Goal: Use online tool/utility: Utilize a website feature to perform a specific function

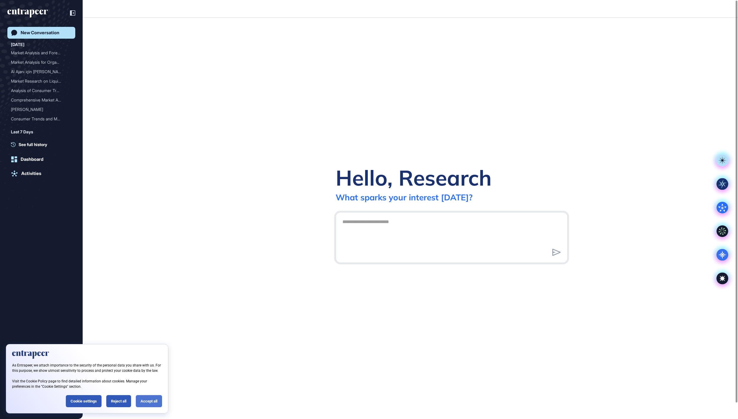
scroll to position [1, 1]
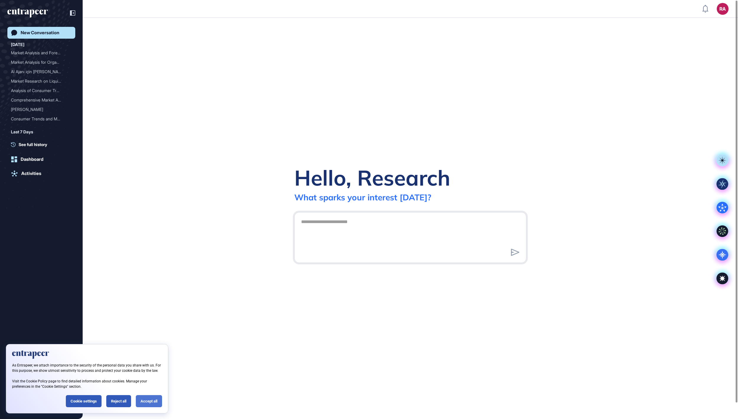
click at [146, 395] on div "Accept all" at bounding box center [149, 401] width 26 height 12
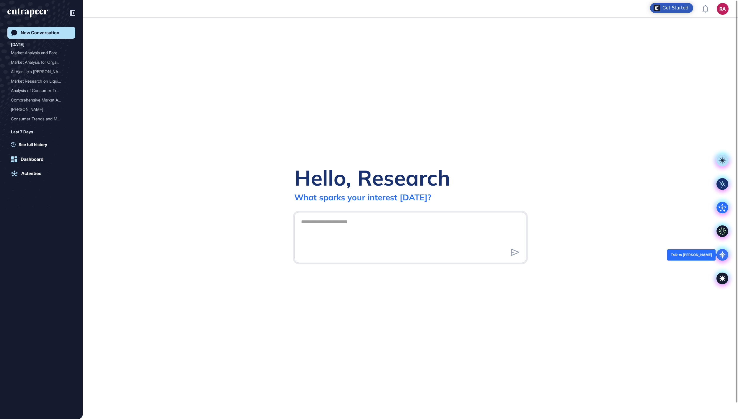
click at [725, 252] on icon at bounding box center [723, 255] width 12 height 12
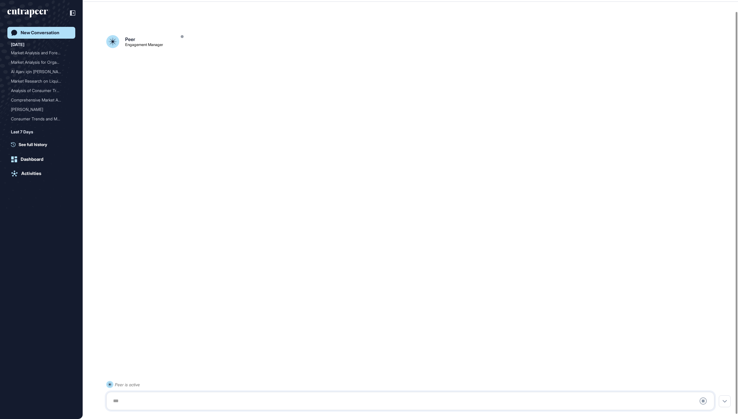
scroll to position [17, 0]
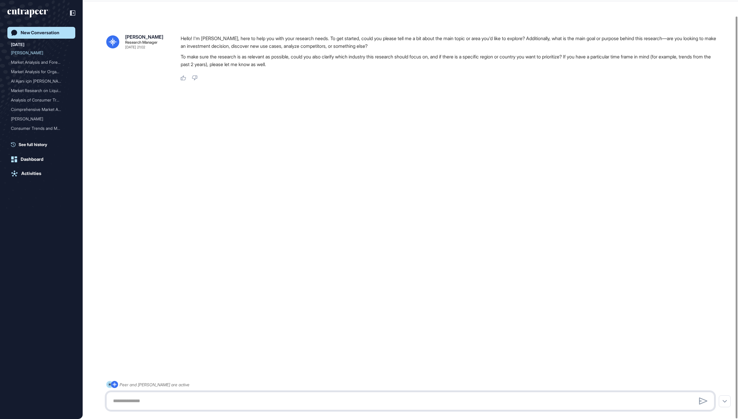
click at [148, 402] on textarea at bounding box center [411, 401] width 602 height 12
paste textarea "**********"
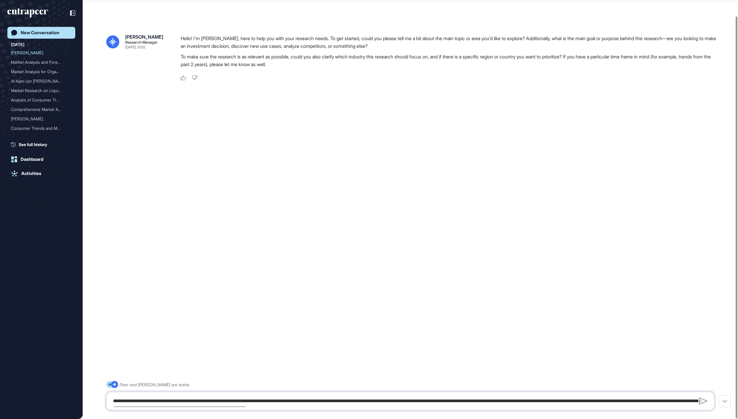
scroll to position [366, 0]
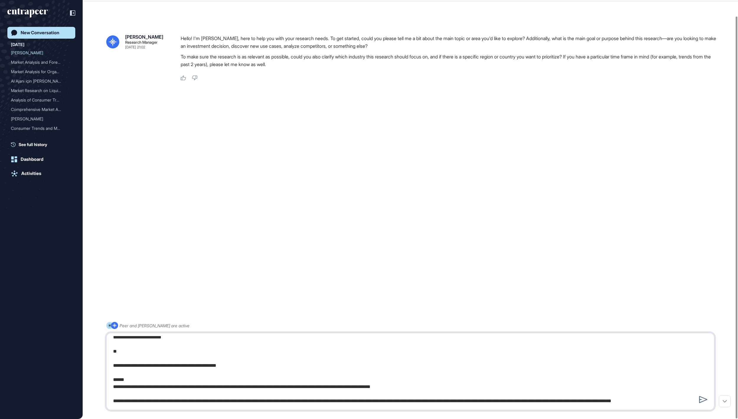
paste textarea "**********"
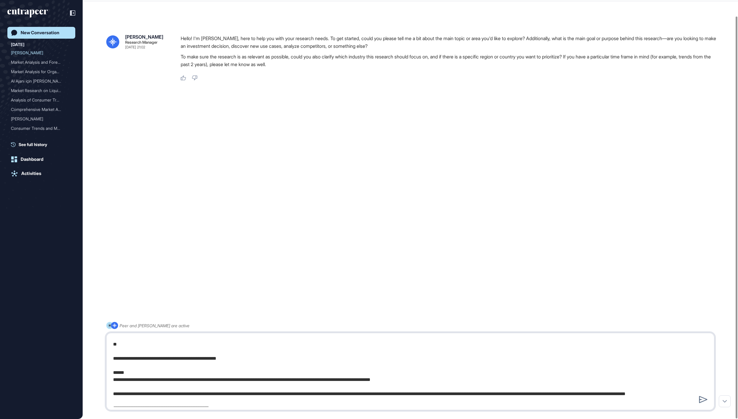
scroll to position [409, 0]
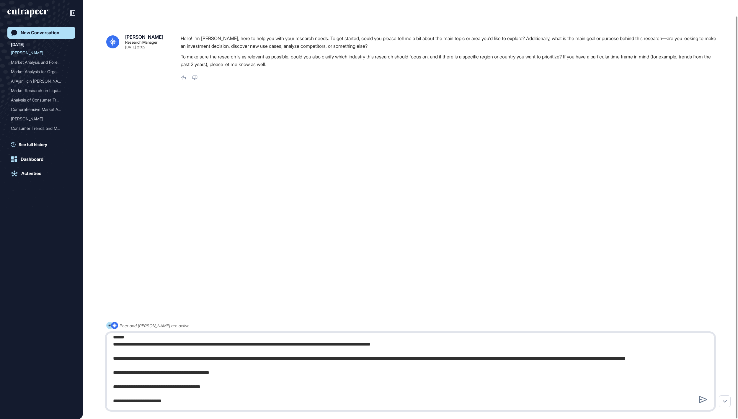
type textarea "**********"
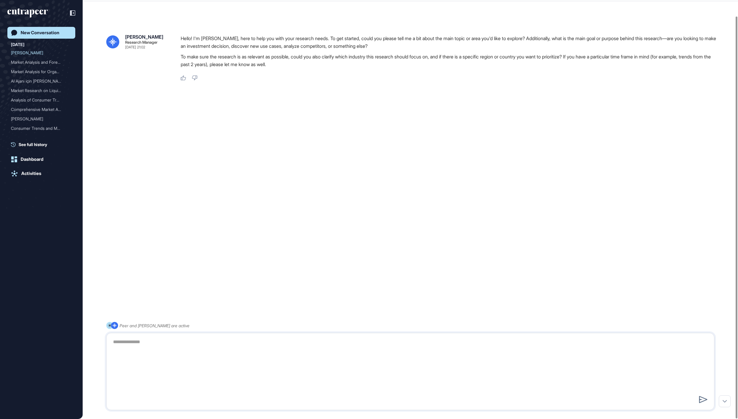
scroll to position [0, 0]
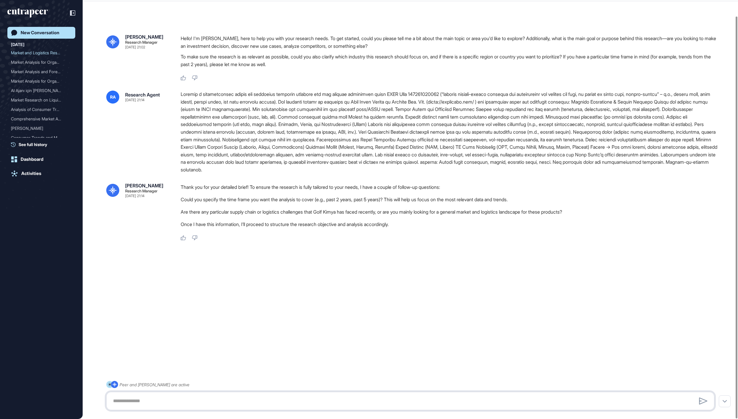
click at [181, 403] on textarea at bounding box center [410, 401] width 601 height 12
type textarea "**********"
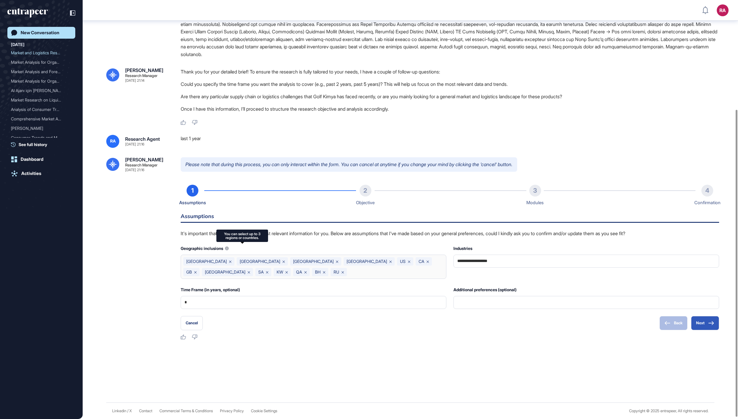
scroll to position [155, 0]
click at [521, 262] on input "**********" at bounding box center [586, 261] width 258 height 12
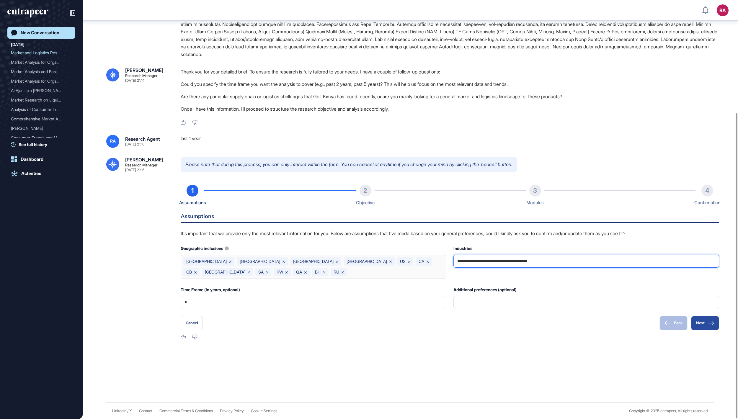
type input "**********"
click at [705, 327] on button "Next" at bounding box center [705, 323] width 28 height 14
click at [705, 325] on button "Next" at bounding box center [705, 323] width 28 height 14
click at [704, 325] on button "Next" at bounding box center [705, 323] width 28 height 14
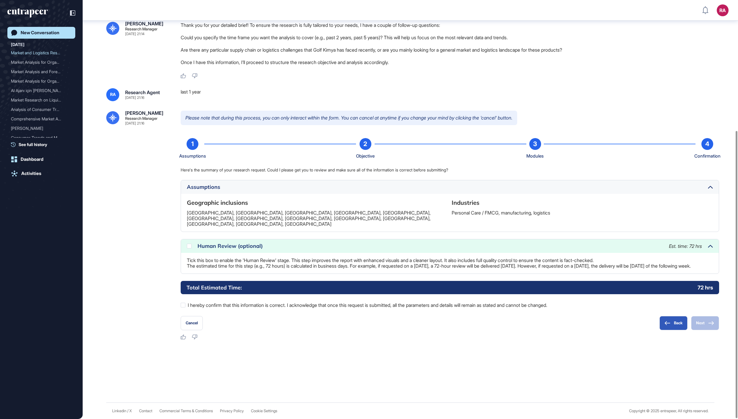
scroll to position [192, 0]
click at [183, 307] on div at bounding box center [183, 305] width 5 height 5
click at [675, 320] on button "Back" at bounding box center [674, 323] width 28 height 14
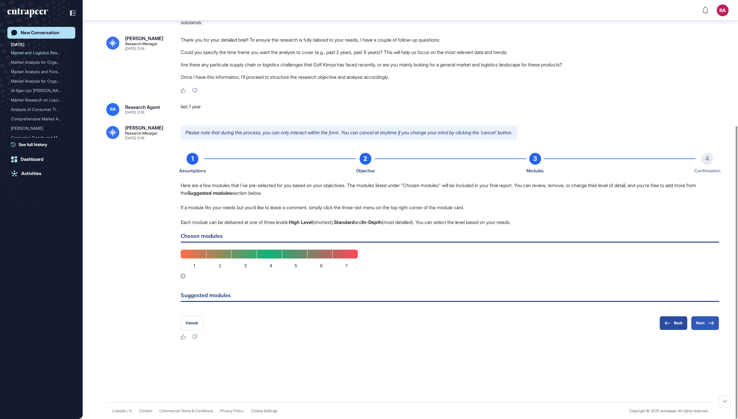
click at [670, 324] on button "Back" at bounding box center [674, 323] width 28 height 14
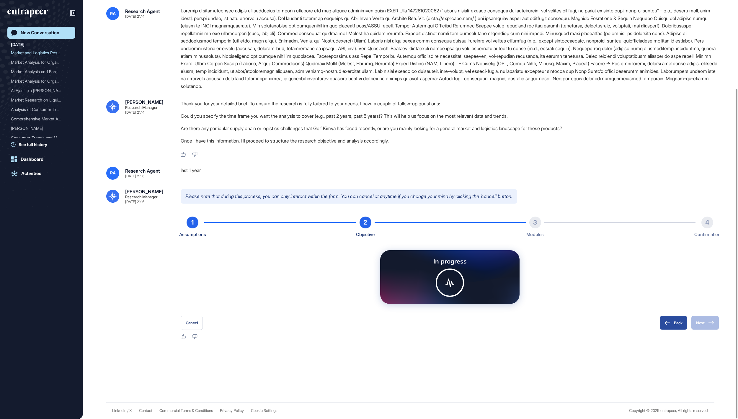
scroll to position [110, 0]
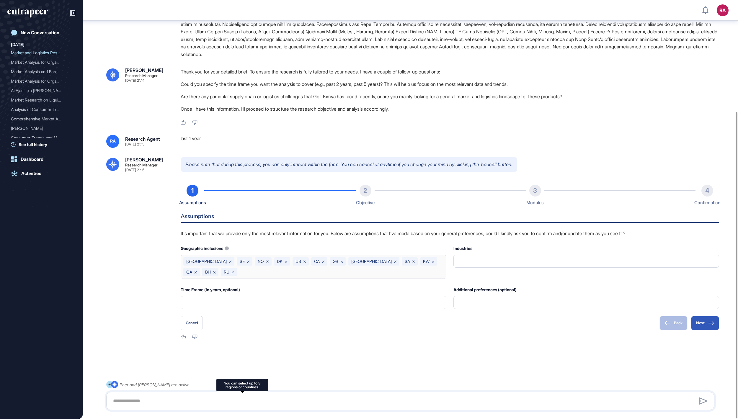
scroll to position [154, 0]
click at [704, 325] on button "Next" at bounding box center [705, 323] width 28 height 14
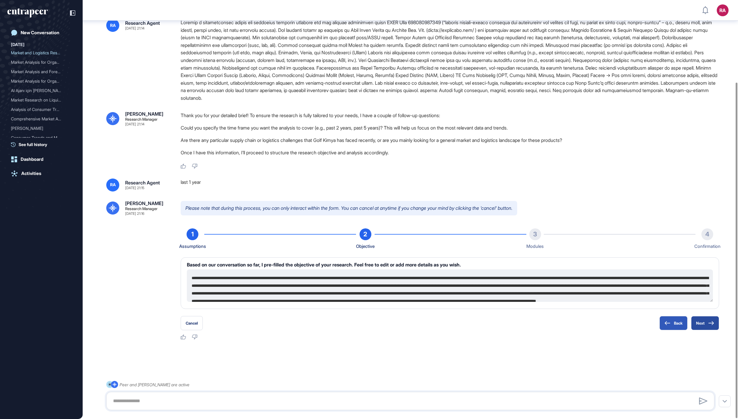
click at [704, 325] on button "Next" at bounding box center [705, 323] width 28 height 14
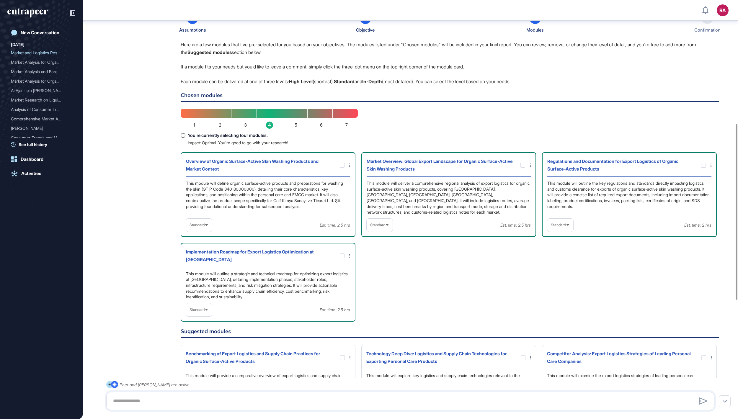
scroll to position [308, 0]
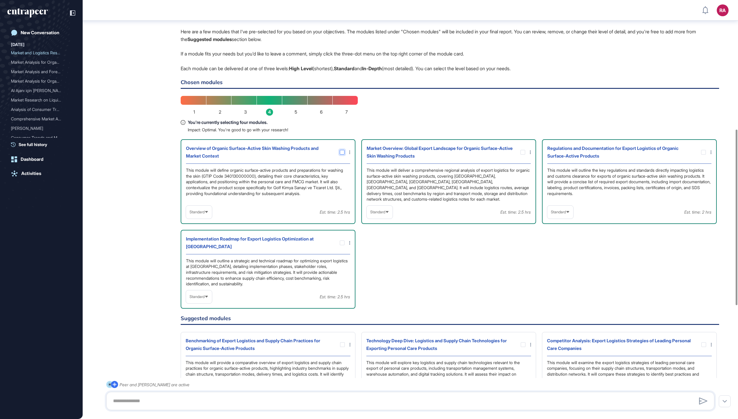
click at [0, 0] on icon at bounding box center [0, 0] width 0 height 0
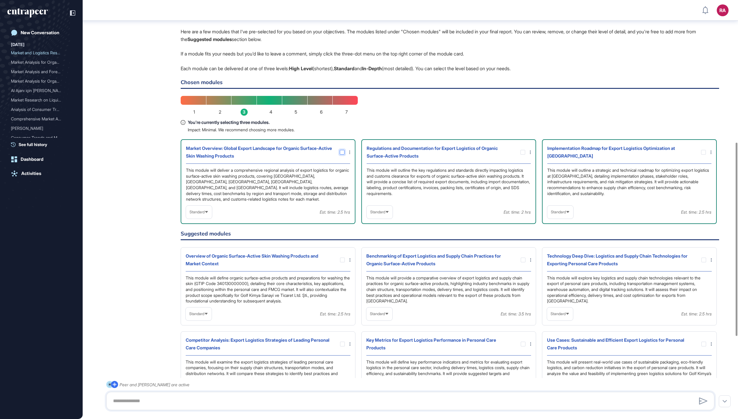
click at [0, 0] on icon at bounding box center [0, 0] width 0 height 0
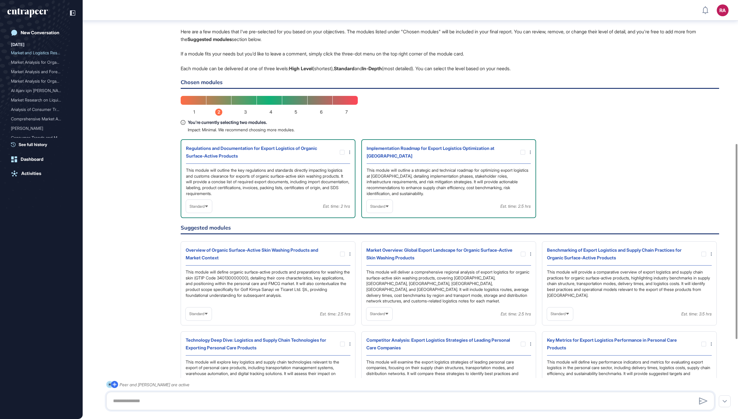
click at [203, 209] on span "Standard" at bounding box center [197, 206] width 15 height 4
click at [203, 250] on li "In-depth" at bounding box center [199, 244] width 22 height 12
click at [375, 209] on span "Standard" at bounding box center [377, 206] width 15 height 4
click at [376, 250] on li "In-depth" at bounding box center [380, 244] width 22 height 12
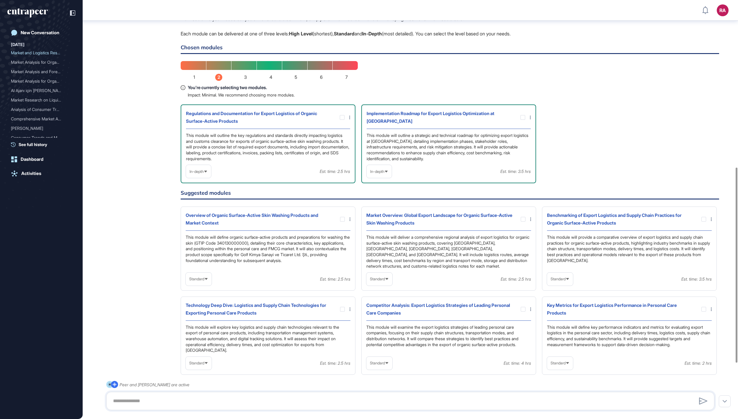
scroll to position [361, 0]
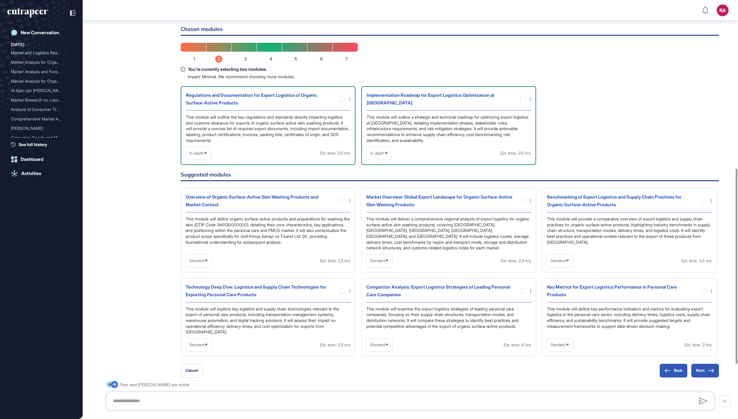
click at [571, 267] on div "Standard" at bounding box center [560, 261] width 26 height 12
click at [563, 305] on li "In-depth" at bounding box center [560, 299] width 22 height 12
click at [702, 203] on div at bounding box center [704, 201] width 5 height 5
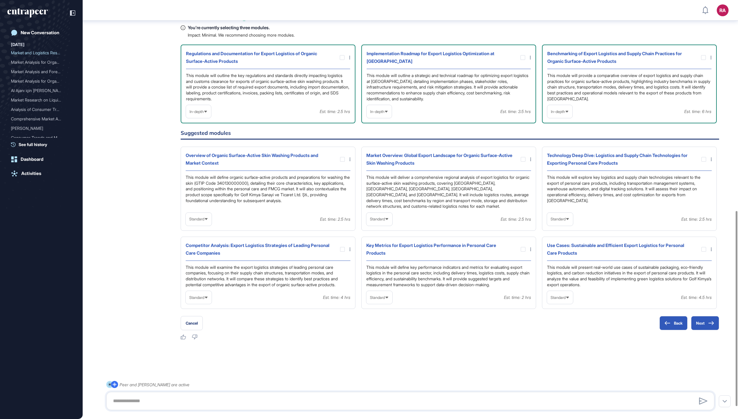
scroll to position [458, 0]
click at [566, 300] on span "Standard" at bounding box center [558, 298] width 15 height 4
click at [563, 341] on li "In-depth" at bounding box center [560, 336] width 22 height 12
click at [703, 250] on div at bounding box center [704, 249] width 5 height 5
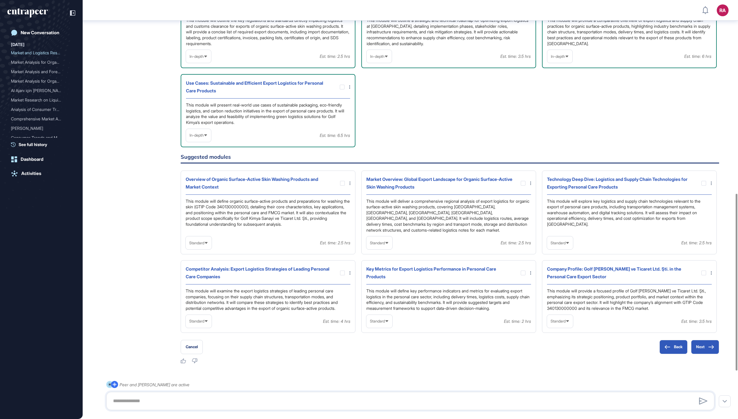
click at [565, 245] on span "Standard" at bounding box center [558, 243] width 15 height 4
click at [563, 287] on li "In-depth" at bounding box center [560, 281] width 22 height 12
click at [705, 186] on div at bounding box center [704, 183] width 5 height 5
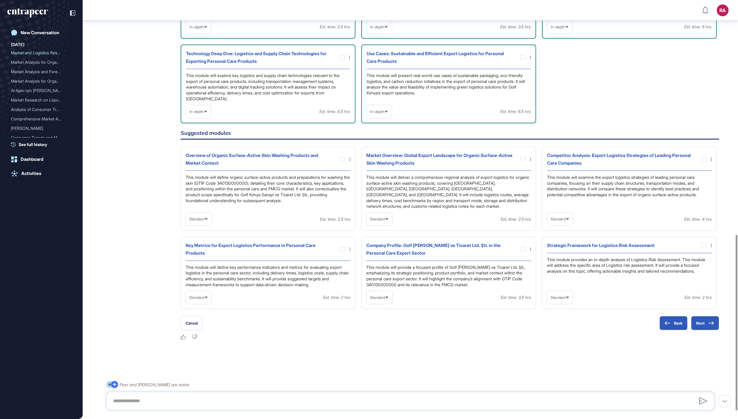
scroll to position [560, 0]
click at [566, 300] on span "Standard" at bounding box center [558, 298] width 15 height 4
click at [562, 341] on li "In-depth" at bounding box center [560, 336] width 22 height 12
click at [703, 245] on div at bounding box center [704, 245] width 5 height 5
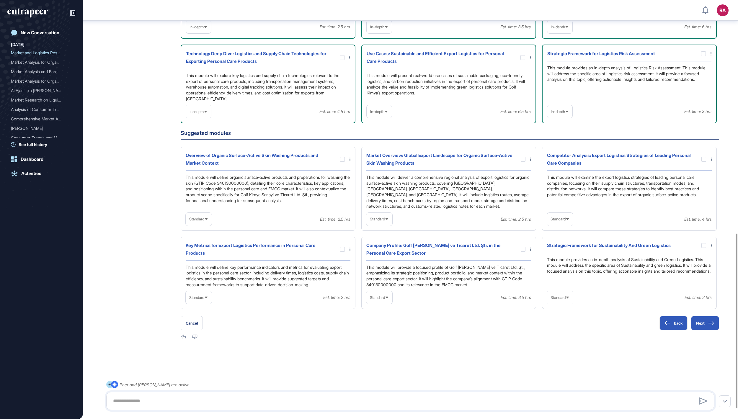
click at [570, 221] on icon at bounding box center [568, 219] width 4 height 4
click at [562, 259] on li "In-depth" at bounding box center [560, 257] width 22 height 12
click at [704, 157] on div at bounding box center [704, 159] width 5 height 5
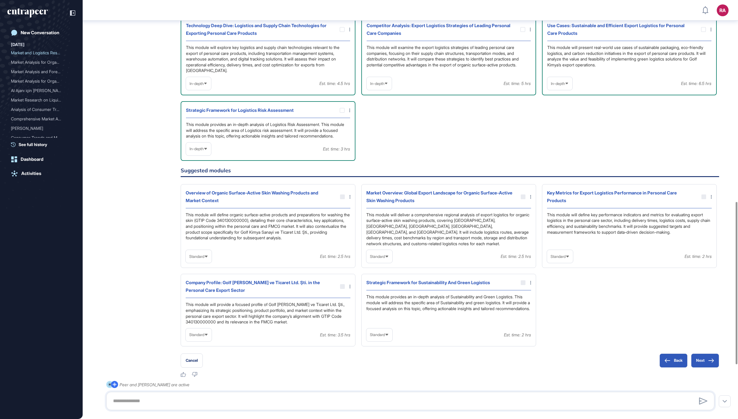
scroll to position [520, 0]
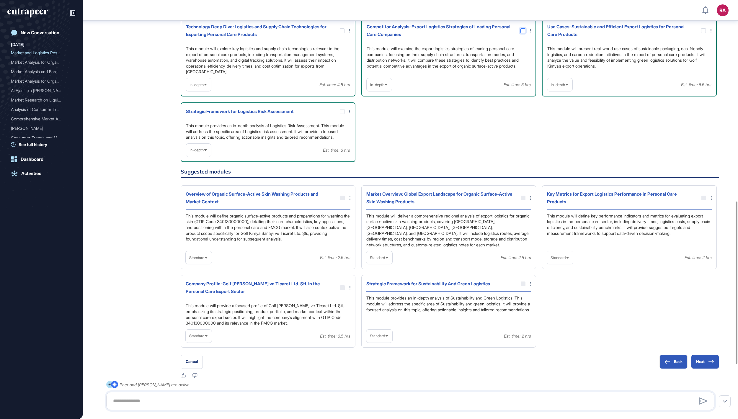
click at [523, 33] on div at bounding box center [523, 30] width 5 height 5
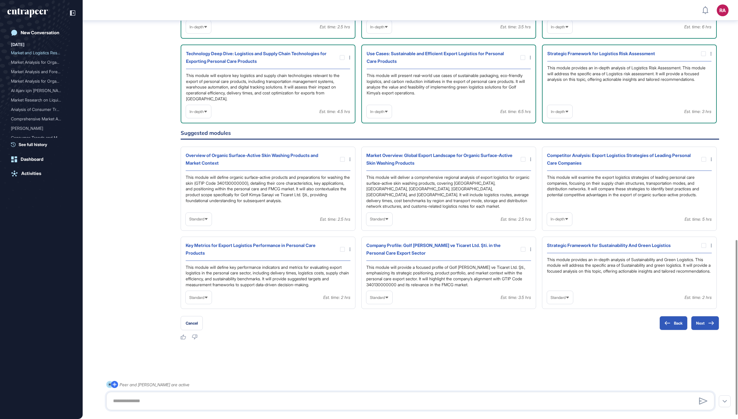
scroll to position [573, 0]
click at [570, 300] on icon at bounding box center [568, 298] width 4 height 4
click at [563, 341] on li "In-depth" at bounding box center [560, 336] width 22 height 12
click at [704, 243] on div at bounding box center [704, 245] width 5 height 5
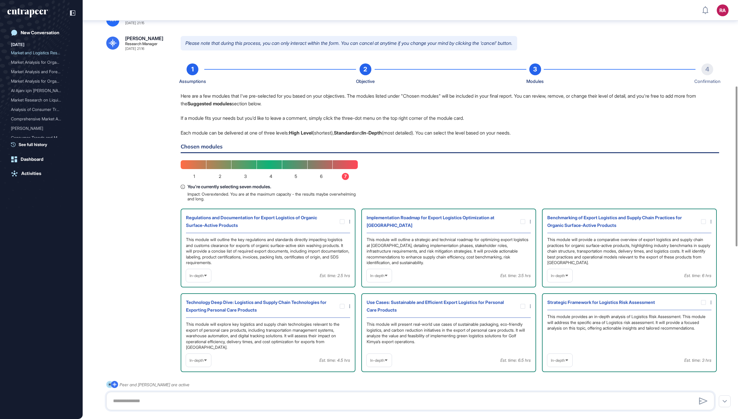
scroll to position [281, 0]
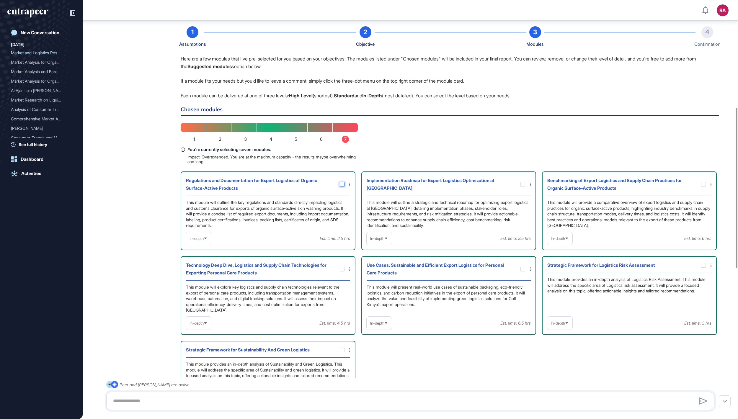
click at [342, 187] on div at bounding box center [342, 184] width 5 height 5
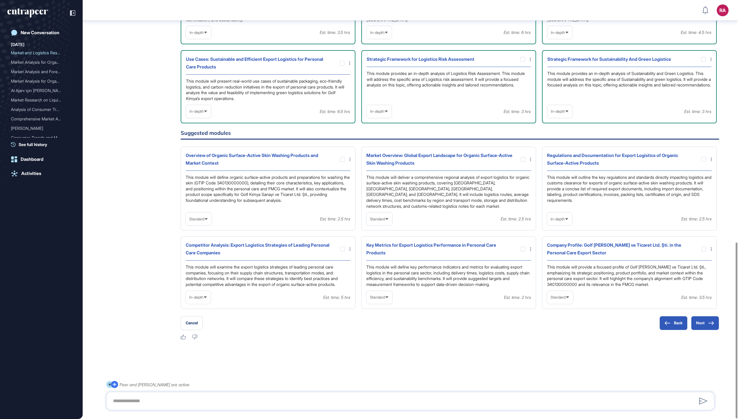
scroll to position [577, 0]
click at [374, 296] on span "Standard" at bounding box center [377, 297] width 15 height 4
click at [378, 332] on li "In-depth" at bounding box center [379, 336] width 22 height 12
click at [521, 247] on div at bounding box center [523, 249] width 5 height 5
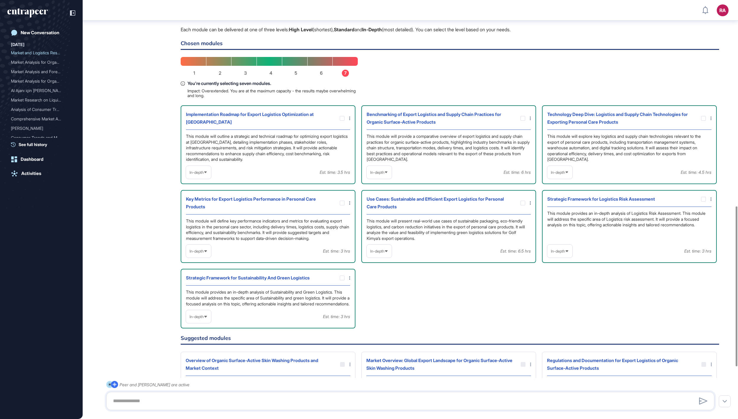
scroll to position [284, 0]
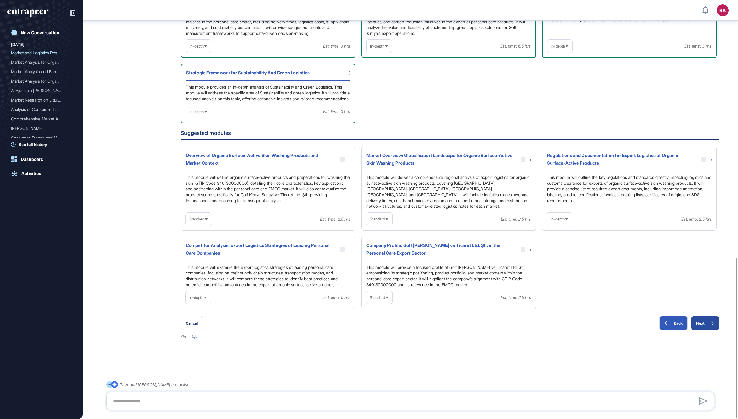
click at [700, 323] on button "Next" at bounding box center [705, 323] width 28 height 14
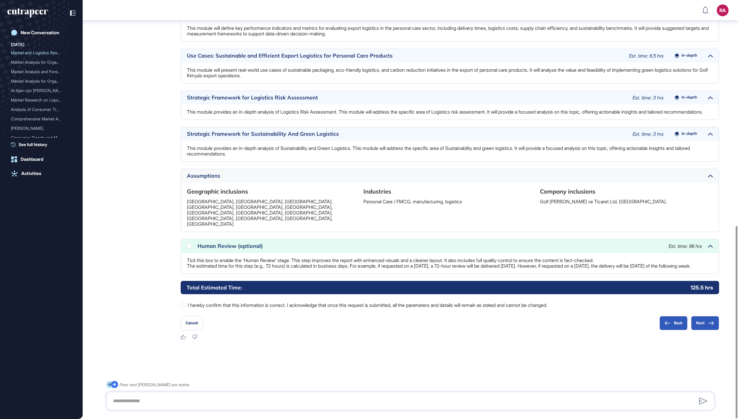
scroll to position [491, 0]
click at [700, 324] on button "Next" at bounding box center [705, 323] width 28 height 14
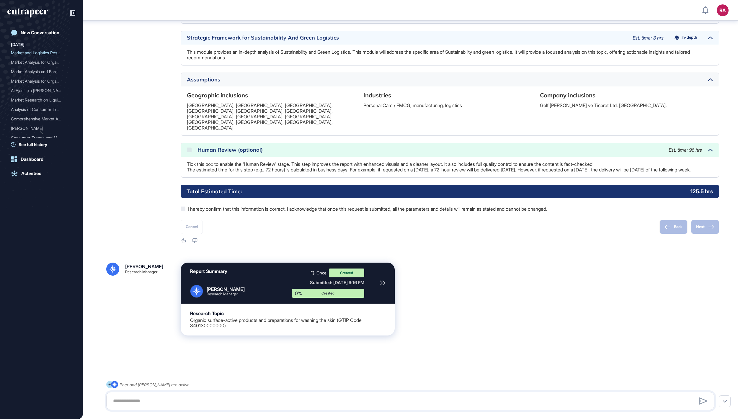
scroll to position [588, 0]
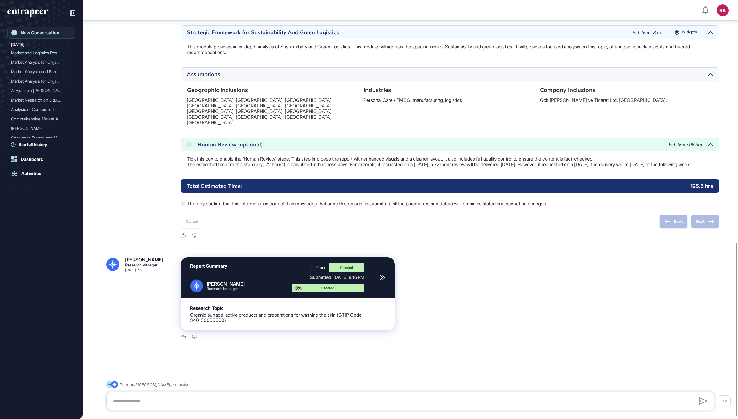
click at [43, 35] on div "New Conversation" at bounding box center [40, 32] width 39 height 5
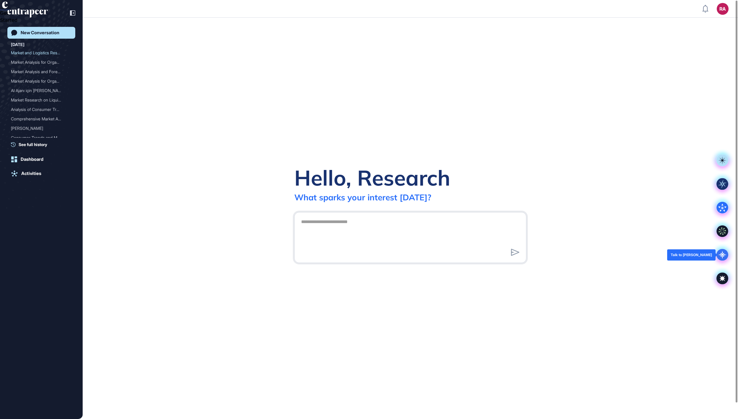
click at [726, 257] on icon at bounding box center [723, 255] width 12 height 12
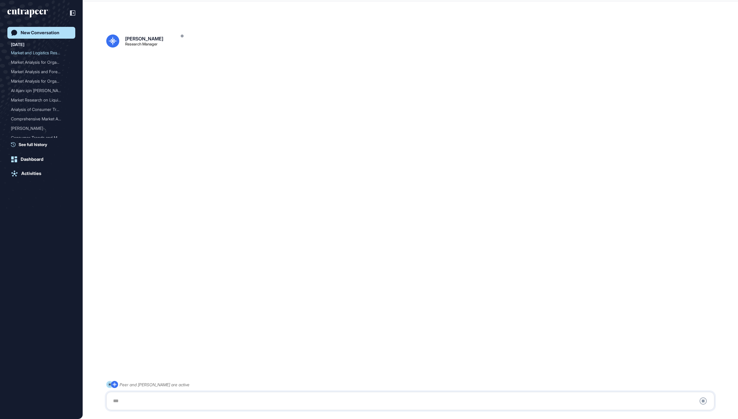
scroll to position [17, 0]
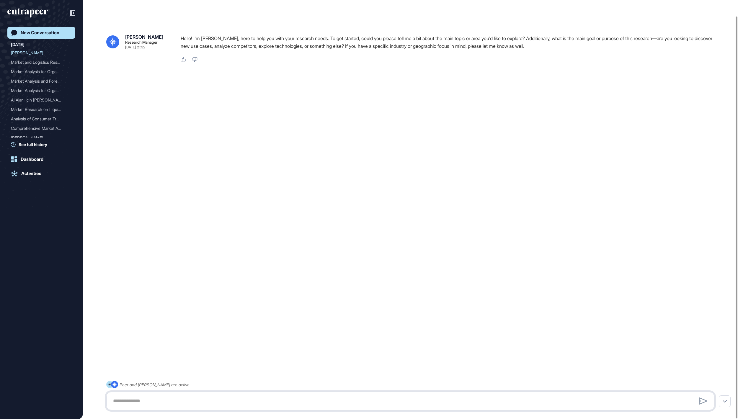
click at [178, 406] on textarea at bounding box center [411, 401] width 602 height 12
paste textarea "**********"
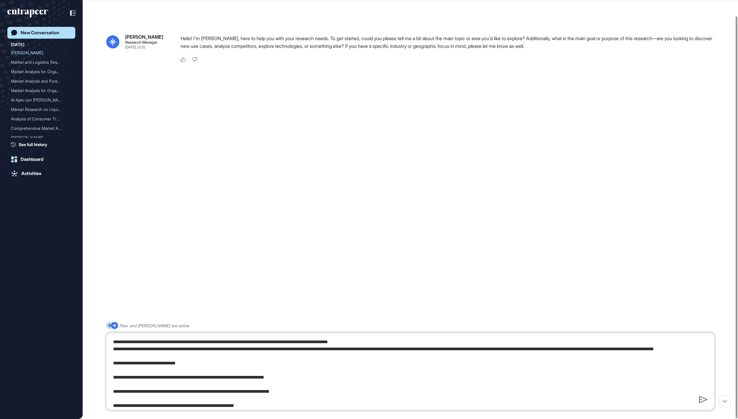
scroll to position [550, 0]
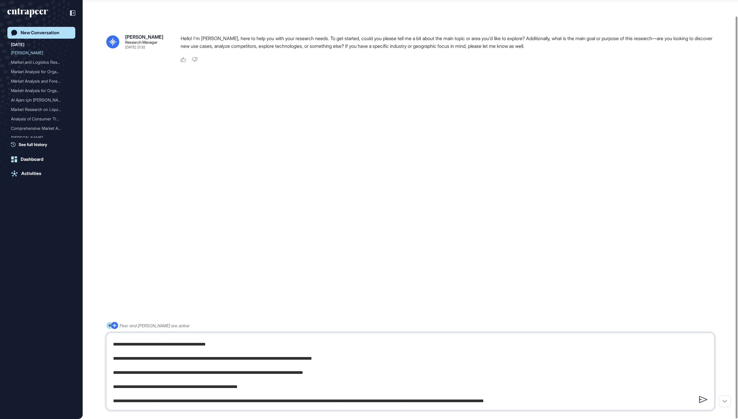
type textarea "**********"
click at [704, 400] on icon at bounding box center [703, 399] width 9 height 7
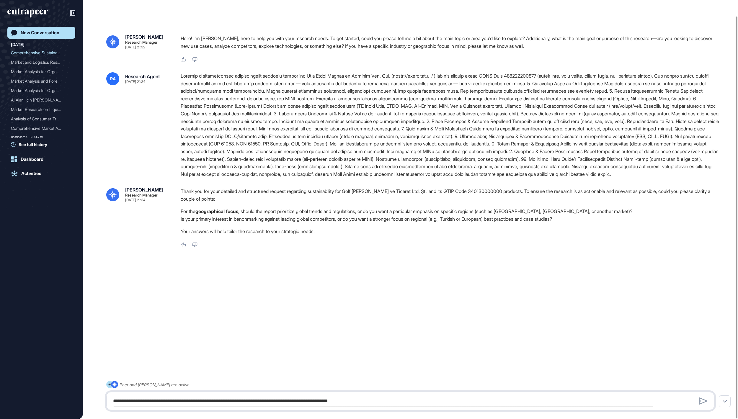
click at [395, 399] on textarea at bounding box center [410, 401] width 601 height 12
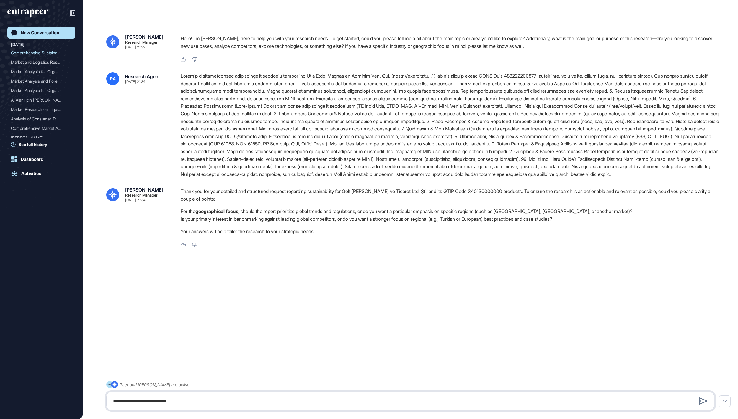
paste textarea "**********"
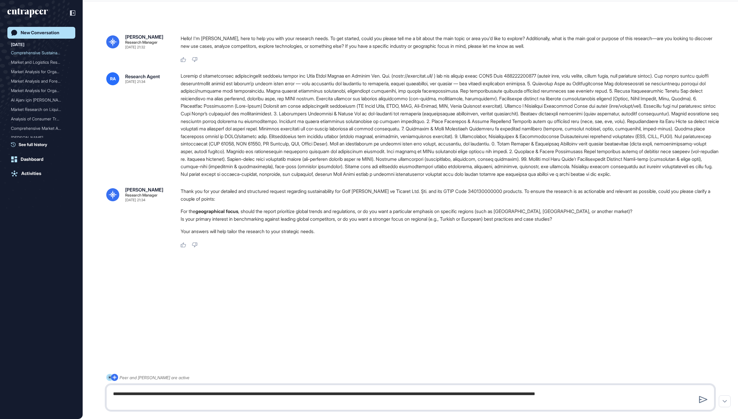
type textarea "**********"
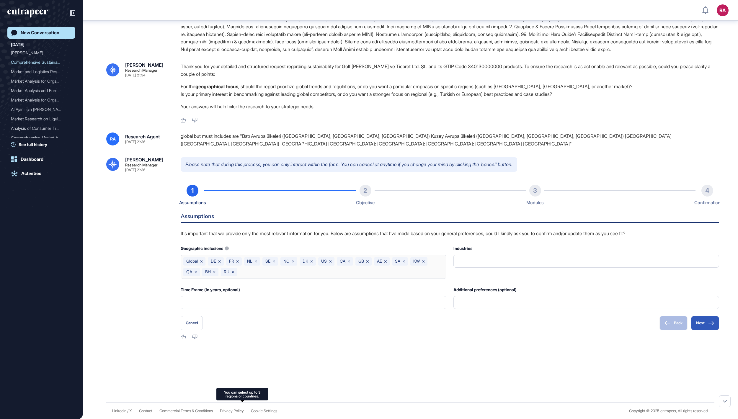
scroll to position [172, 0]
click at [363, 309] on input "text" at bounding box center [314, 302] width 258 height 12
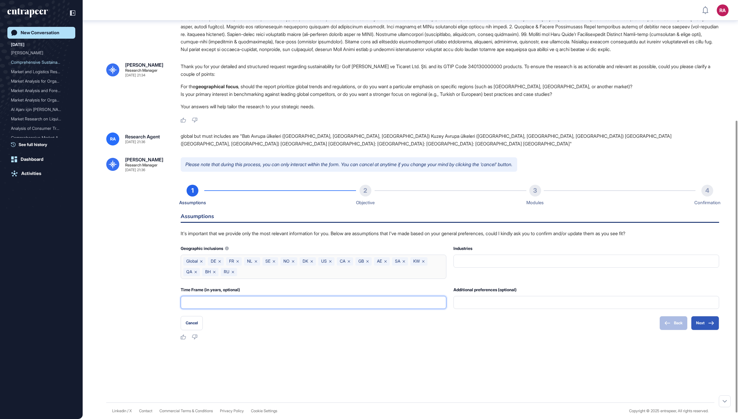
type input "*"
click at [571, 340] on div "Like Dislike" at bounding box center [450, 337] width 539 height 5
click at [555, 268] on input "text" at bounding box center [586, 261] width 258 height 12
type input "**********"
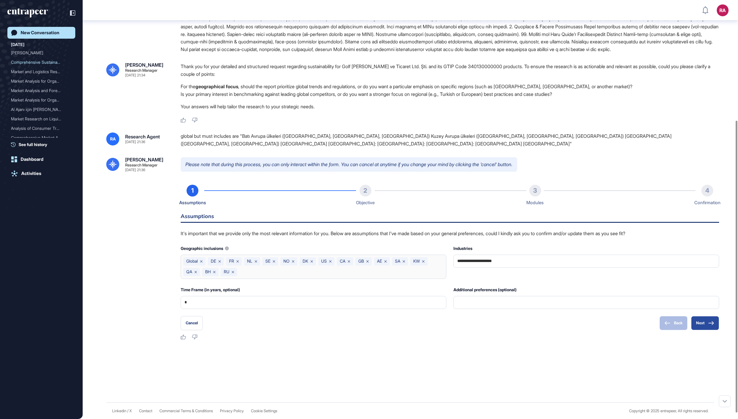
click at [704, 330] on button "Next" at bounding box center [705, 323] width 28 height 14
click at [709, 330] on button "Next" at bounding box center [705, 323] width 28 height 14
click at [706, 330] on button "Next" at bounding box center [705, 323] width 28 height 14
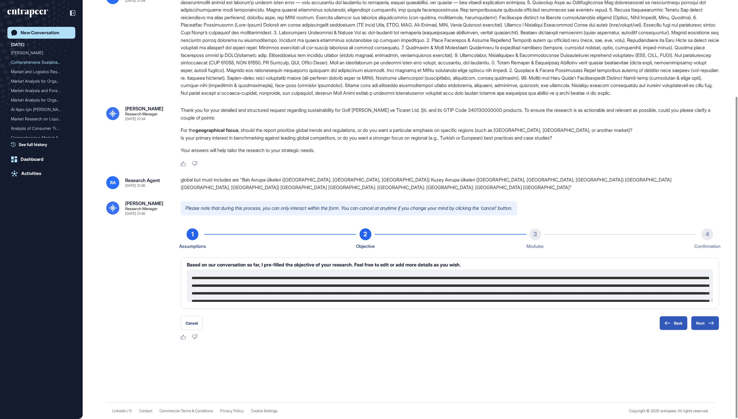
scroll to position [126, 0]
click at [697, 323] on button "Next" at bounding box center [705, 323] width 28 height 14
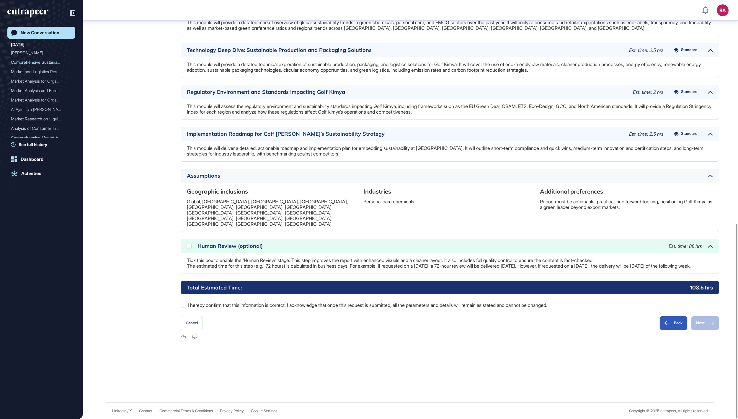
scroll to position [481, 0]
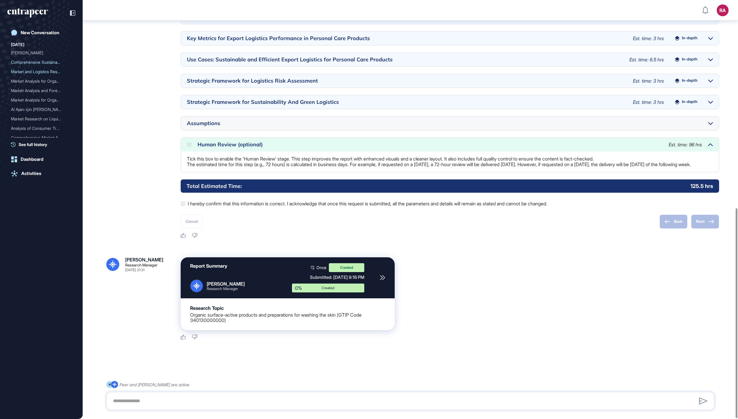
scroll to position [416, 0]
click at [25, 56] on div "[PERSON_NAME]" at bounding box center [39, 52] width 56 height 9
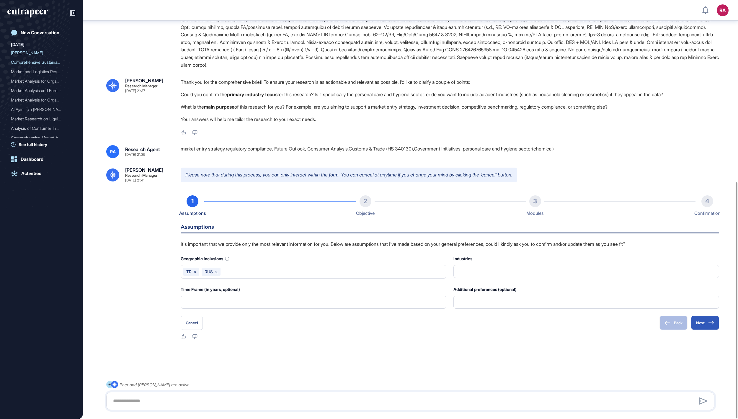
scroll to position [323, 0]
click at [44, 63] on div "Comprehensive Sustainabil..." at bounding box center [39, 62] width 56 height 9
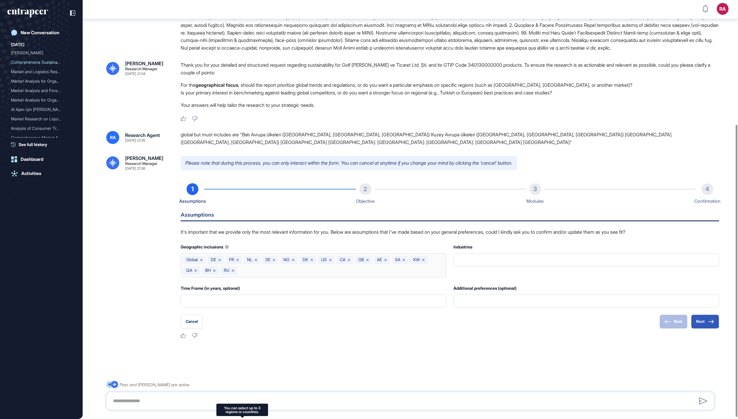
scroll to position [181, 0]
click at [705, 324] on button "Next" at bounding box center [705, 322] width 28 height 14
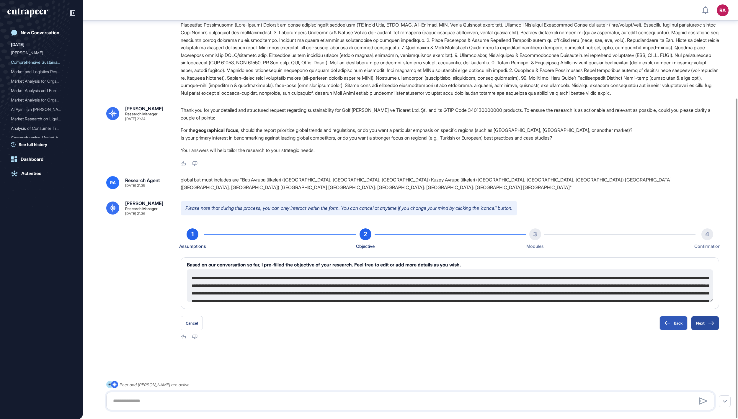
click at [705, 324] on button "Next" at bounding box center [705, 323] width 28 height 14
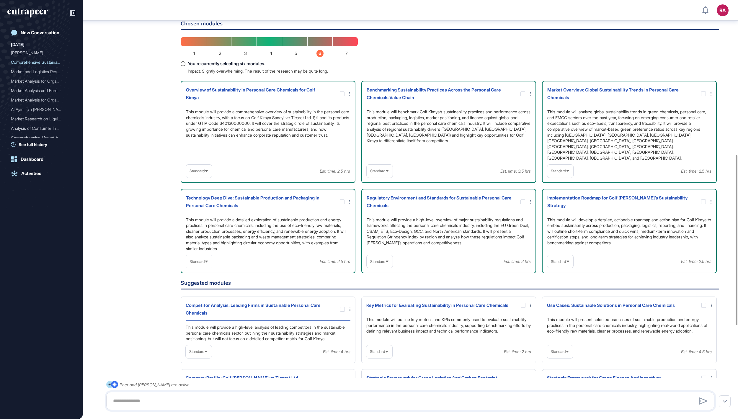
scroll to position [383, 0]
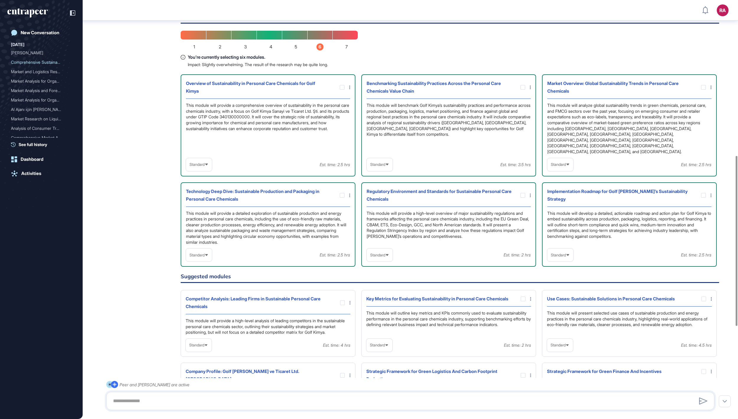
click at [377, 171] on div "Standard" at bounding box center [380, 164] width 26 height 13
click at [384, 208] on li "In-depth" at bounding box center [380, 203] width 22 height 12
click at [559, 170] on div "Standard" at bounding box center [560, 165] width 26 height 12
click at [557, 208] on li "In-depth" at bounding box center [560, 203] width 22 height 12
click at [199, 170] on div "Standard" at bounding box center [199, 165] width 26 height 12
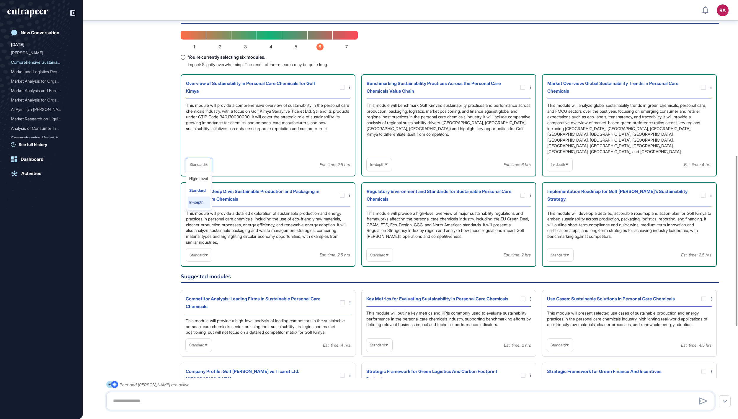
click at [199, 208] on li "In-depth" at bounding box center [199, 203] width 22 height 12
click at [201, 257] on span "Standard" at bounding box center [197, 255] width 15 height 4
click at [204, 299] on li "In-depth" at bounding box center [199, 293] width 22 height 12
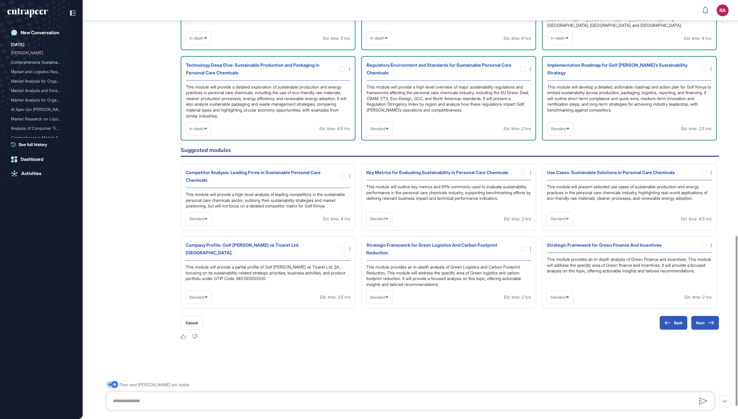
scroll to position [580, 0]
click at [376, 131] on span "Standard" at bounding box center [377, 129] width 15 height 4
click at [420, 209] on div "This module will outline key metrics and KPIs commonly used to evaluate sustain…" at bounding box center [448, 196] width 165 height 25
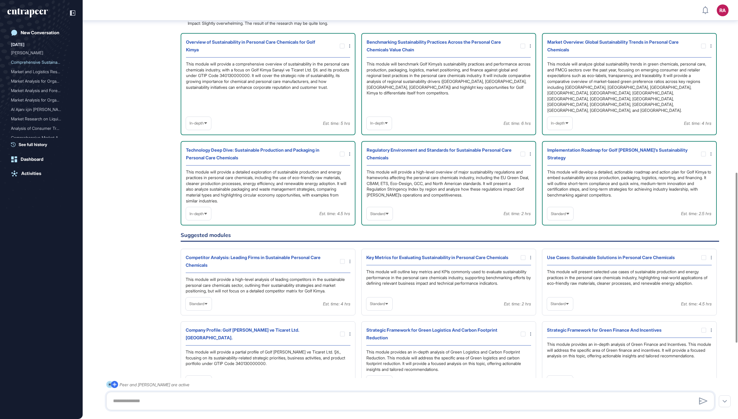
scroll to position [609, 0]
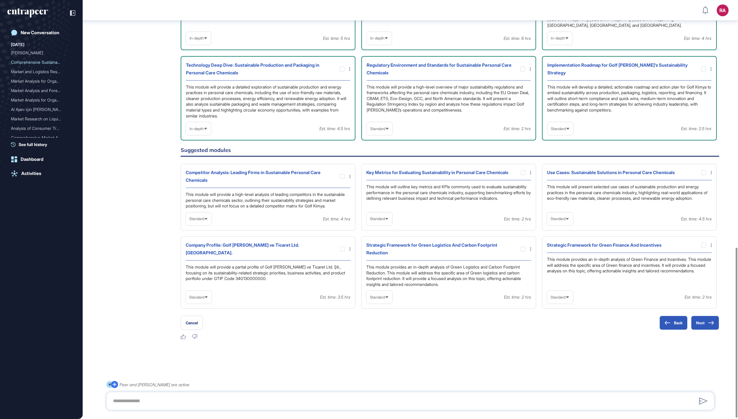
click at [566, 217] on span "Standard" at bounding box center [558, 219] width 15 height 4
click at [562, 251] on li "In-depth" at bounding box center [560, 257] width 22 height 12
click at [704, 170] on div at bounding box center [704, 172] width 5 height 5
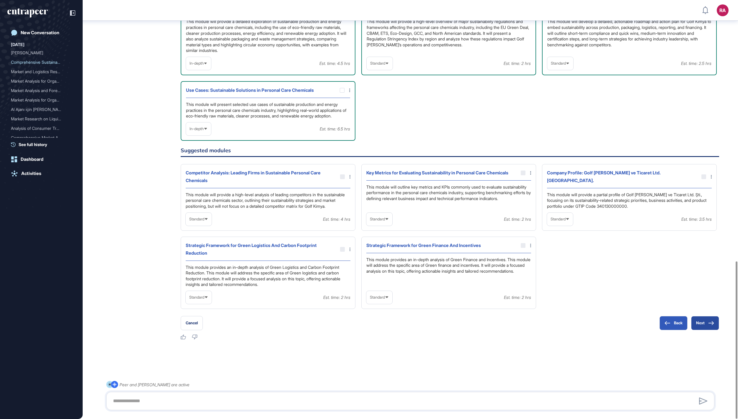
click at [696, 319] on button "Next" at bounding box center [705, 323] width 28 height 14
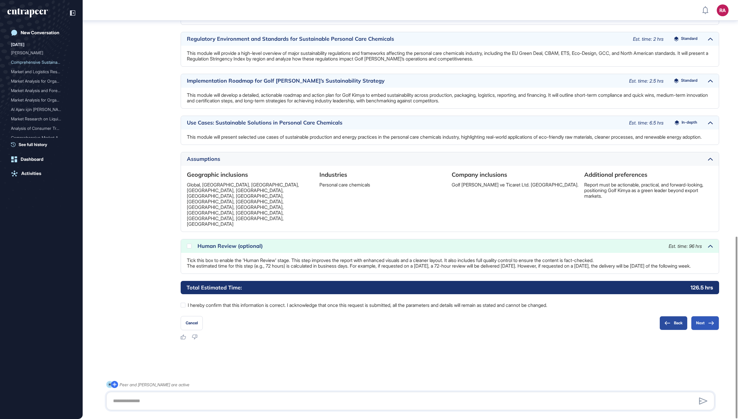
scroll to position [544, 0]
click at [695, 325] on button "Next" at bounding box center [705, 323] width 28 height 14
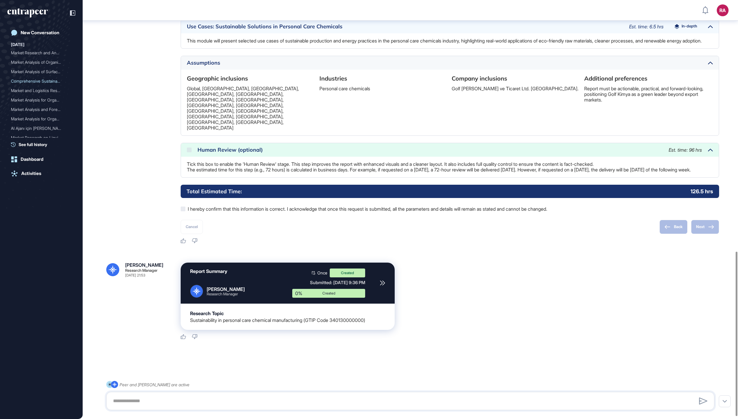
scroll to position [641, 0]
